Goal: Information Seeking & Learning: Find specific fact

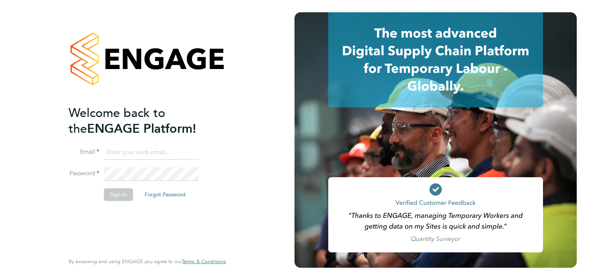
type input "lucy.vandergucht@buildrec.com"
click at [116, 195] on button "Sign In" at bounding box center [118, 194] width 29 height 12
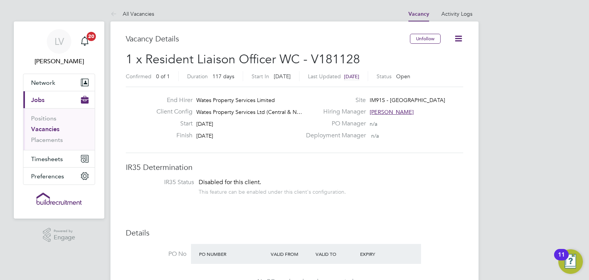
drag, startPoint x: 538, startPoint y: 93, endPoint x: 533, endPoint y: 89, distance: 6.7
click at [143, 14] on link "All Vacancies" at bounding box center [133, 13] width 44 height 7
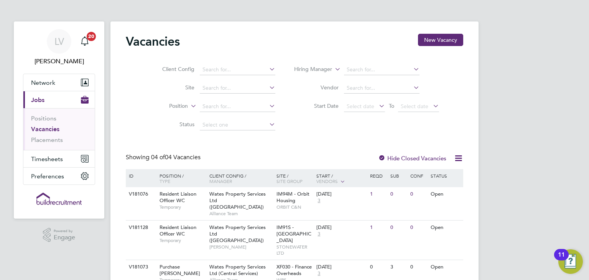
scroll to position [61, 0]
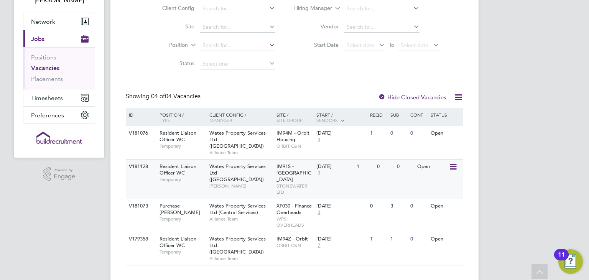
click at [351, 172] on div "06 Oct 2025 3" at bounding box center [335, 170] width 40 height 21
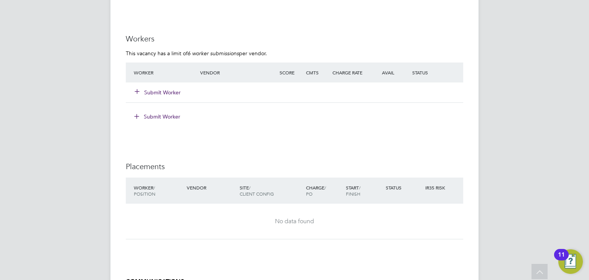
scroll to position [681, 0]
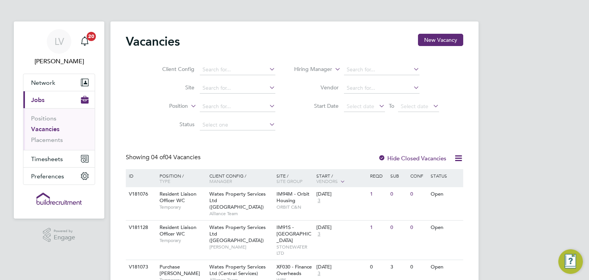
scroll to position [61, 0]
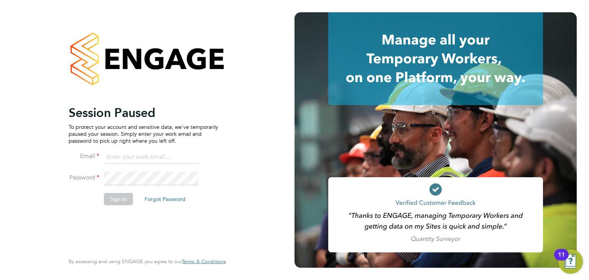
type input "lucy.vandergucht@buildrec.com"
click at [122, 201] on button "Sign In" at bounding box center [118, 199] width 29 height 12
click at [122, 201] on div "Sorry, we are having problems connecting to our services." at bounding box center [147, 140] width 295 height 280
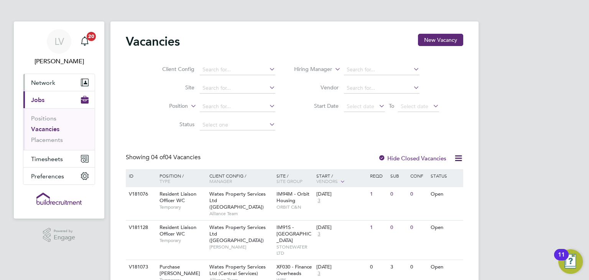
click at [54, 81] on span "Network" at bounding box center [43, 82] width 24 height 7
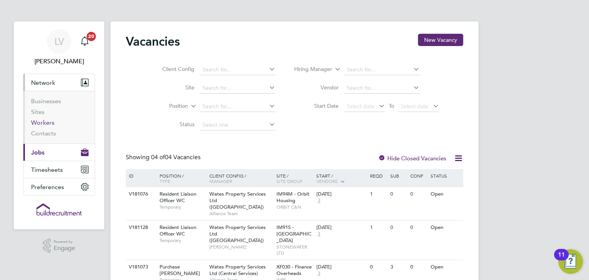
click at [44, 124] on link "Workers" at bounding box center [42, 122] width 23 height 7
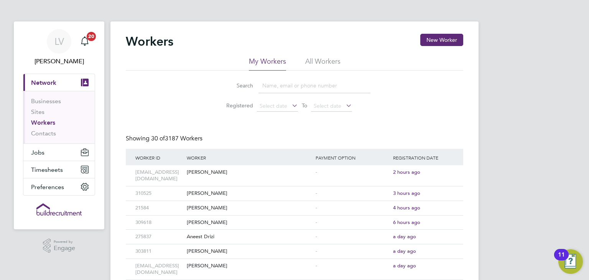
click at [285, 83] on input at bounding box center [315, 85] width 112 height 15
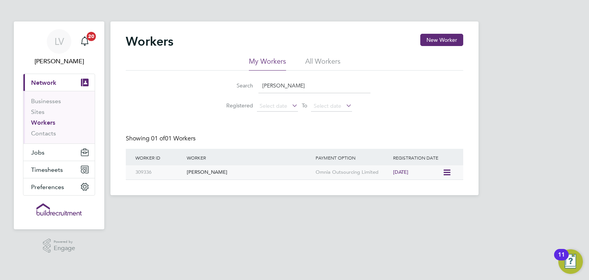
type input "[PERSON_NAME]"
click at [265, 175] on div "[PERSON_NAME]" at bounding box center [249, 172] width 129 height 14
